Goal: Task Accomplishment & Management: Manage account settings

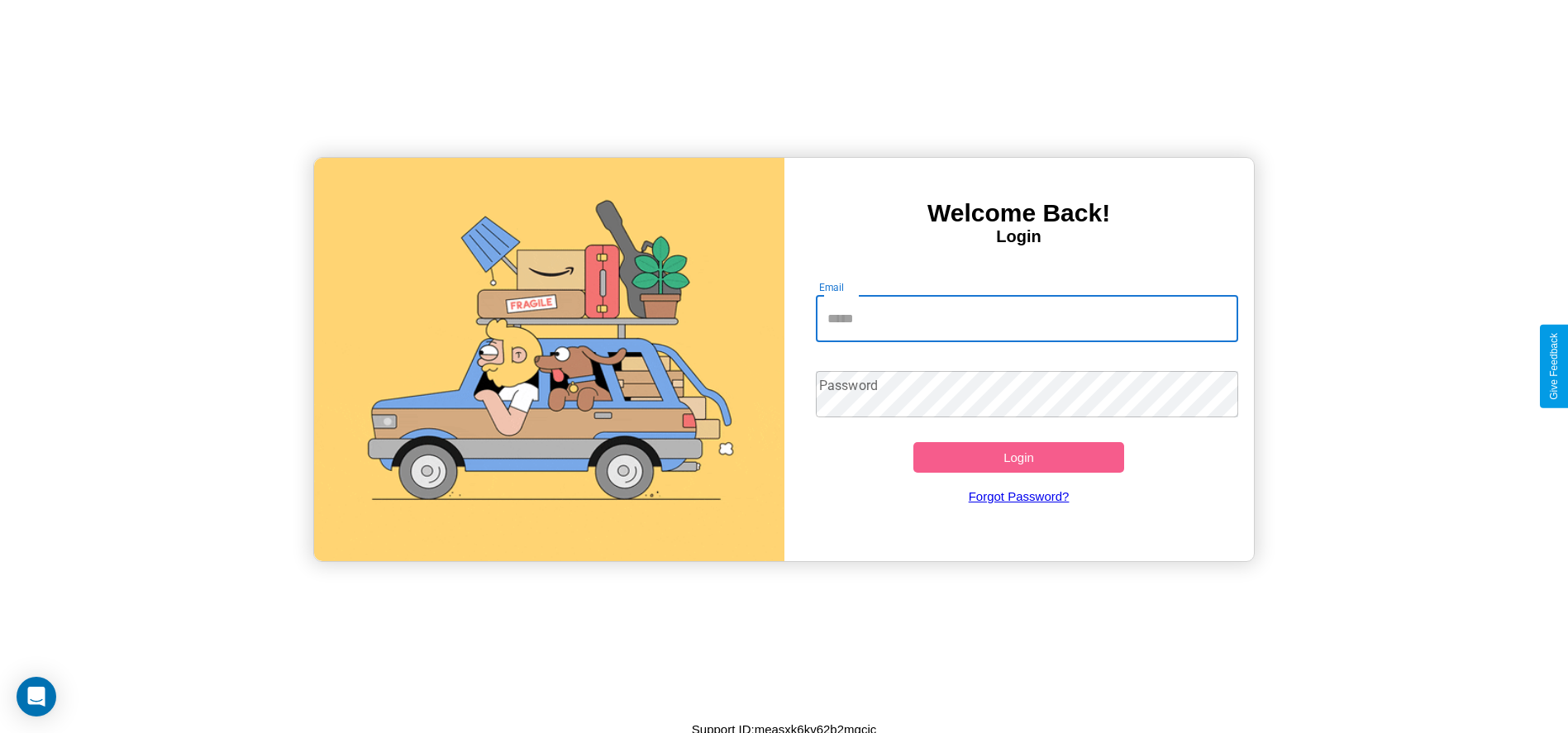
click at [1027, 319] on input "Email" at bounding box center [1027, 319] width 423 height 46
type input "**********"
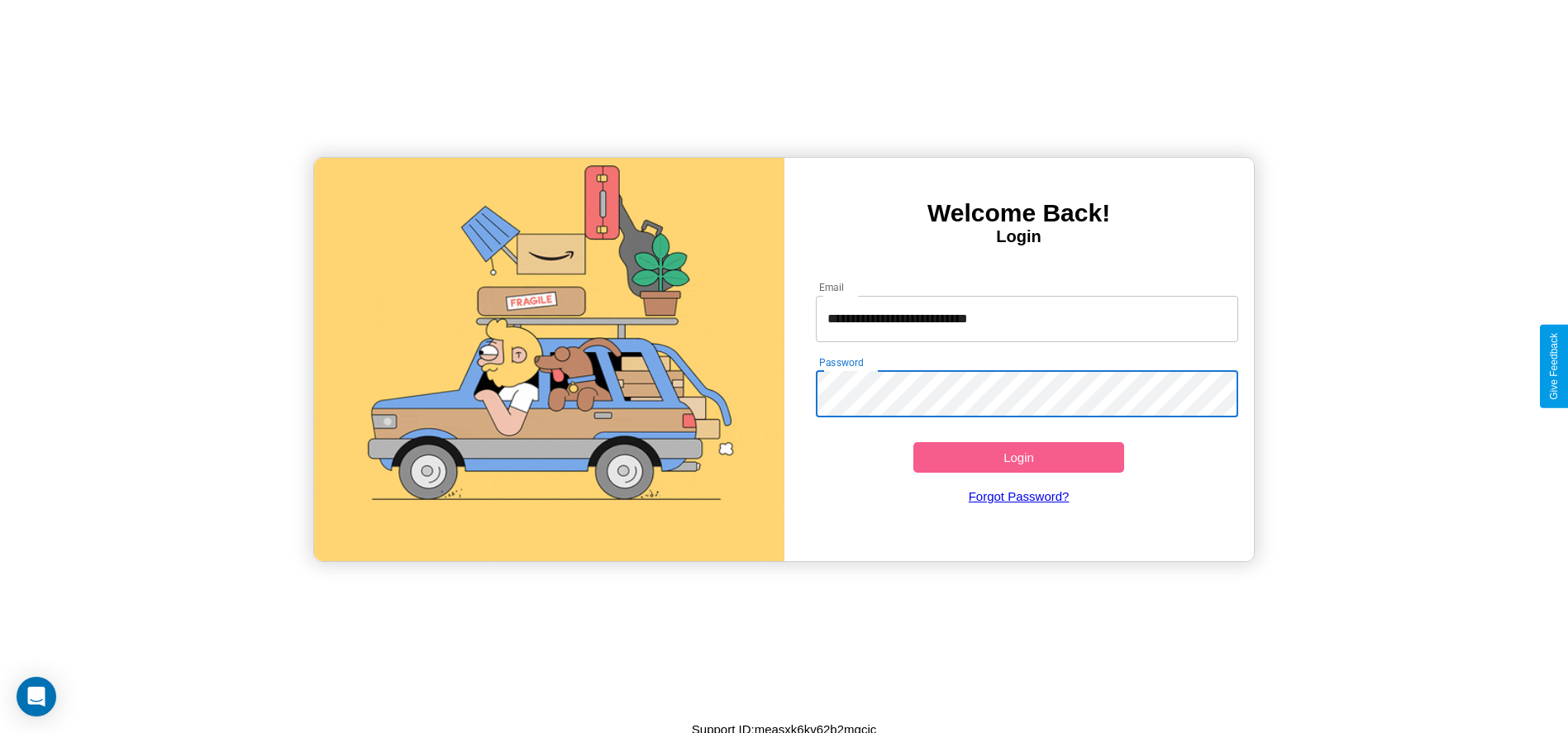
click at [1019, 457] on button "Login" at bounding box center [1019, 458] width 212 height 31
